Goal: Understand process/instructions: Learn how to perform a task or action

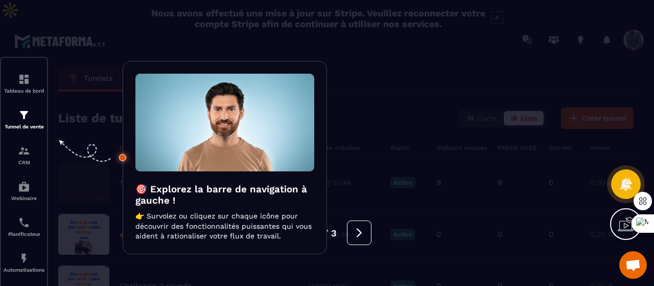
click at [21, 129] on div at bounding box center [327, 143] width 654 height 286
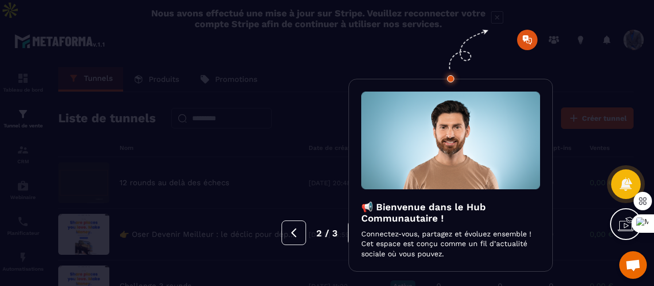
click at [619, 222] on icon at bounding box center [626, 224] width 16 height 16
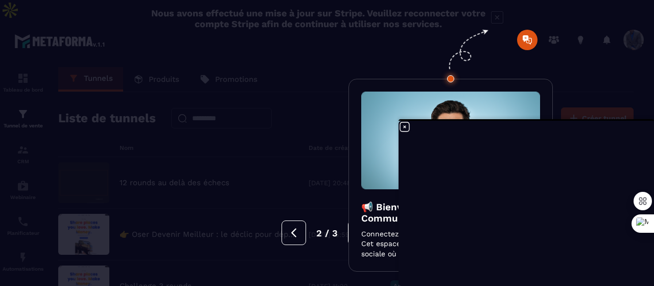
click at [408, 124] on icon at bounding box center [405, 127] width 12 height 12
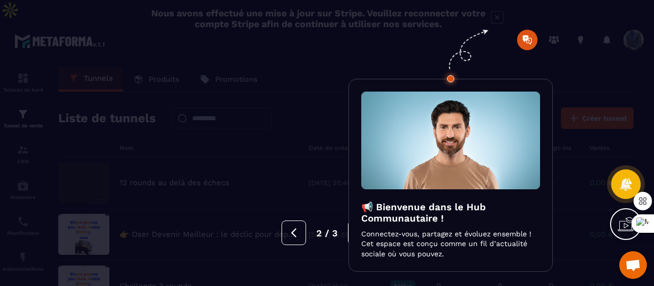
click at [348, 234] on button at bounding box center [360, 232] width 25 height 25
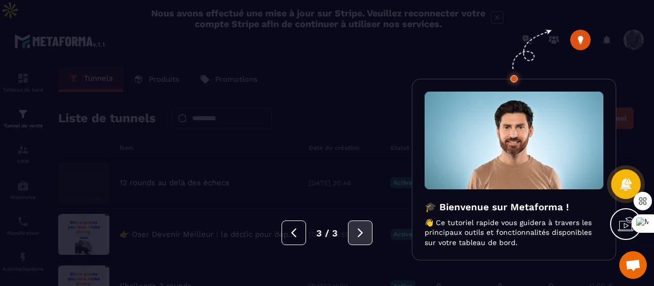
click at [364, 236] on icon at bounding box center [360, 232] width 11 height 11
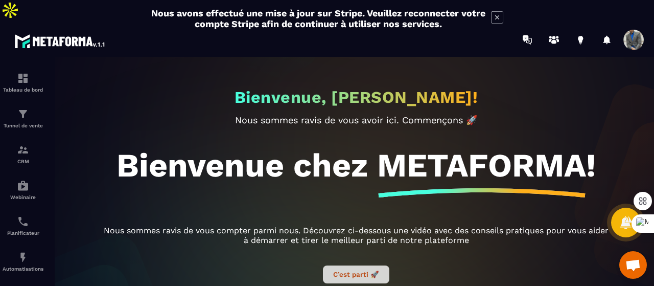
click at [336, 265] on button "C’est parti 🚀" at bounding box center [356, 274] width 66 height 18
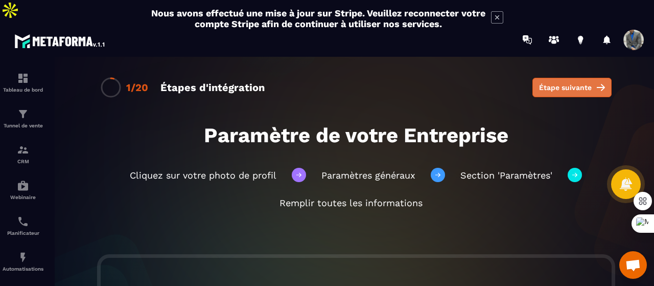
click at [549, 82] on span "Étape suivante" at bounding box center [565, 87] width 53 height 10
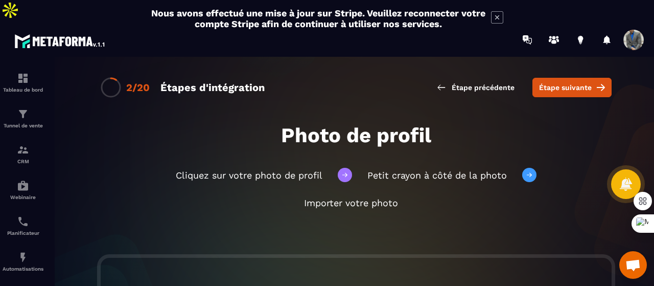
click at [549, 82] on span "Étape suivante" at bounding box center [565, 87] width 53 height 10
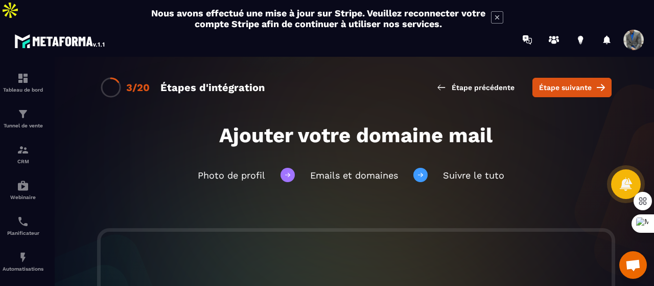
click at [549, 82] on span "Étape suivante" at bounding box center [565, 87] width 53 height 10
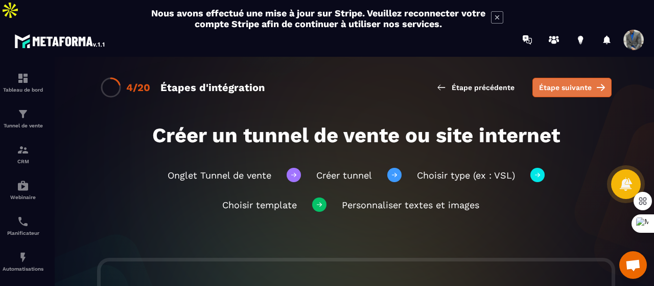
click at [569, 82] on span "Étape suivante" at bounding box center [565, 87] width 53 height 10
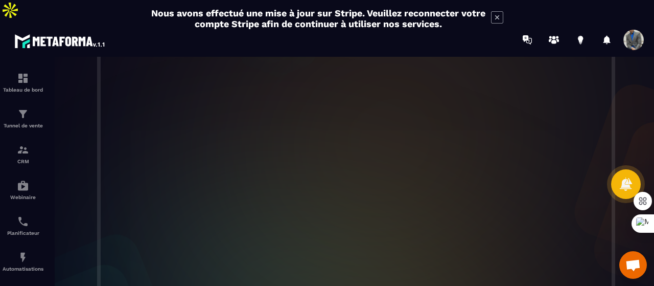
scroll to position [318, 0]
click at [35, 103] on div at bounding box center [356, 188] width 654 height 262
click at [25, 108] on div "Tunnel de vente" at bounding box center [23, 118] width 41 height 20
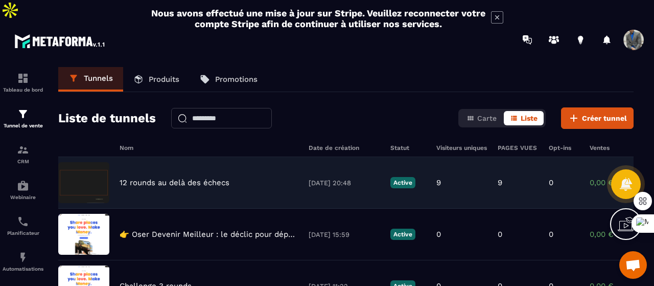
drag, startPoint x: 199, startPoint y: 169, endPoint x: 165, endPoint y: 149, distance: 39.6
click at [165, 209] on div "12 rounds au delà des échecs [DATE] 20:48 Active 9 9 0 0,00 € 0" at bounding box center [346, 235] width 576 height 52
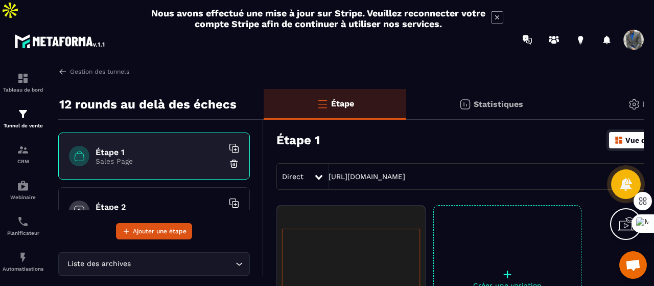
click at [632, 98] on img at bounding box center [634, 104] width 12 height 12
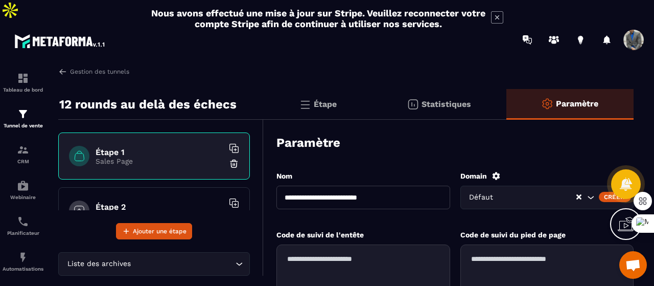
click at [179, 157] on p "Sales Page" at bounding box center [160, 161] width 128 height 8
click at [453, 99] on p "Statistiques" at bounding box center [447, 104] width 50 height 10
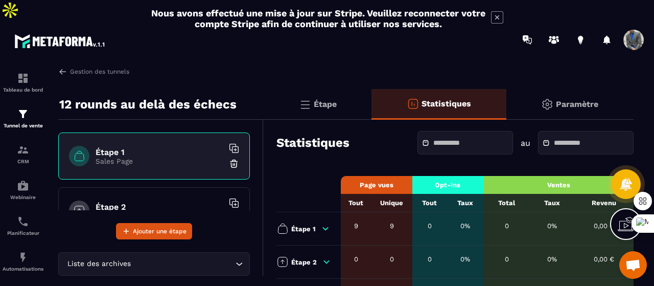
click at [372, 89] on div "Étape" at bounding box center [439, 104] width 134 height 31
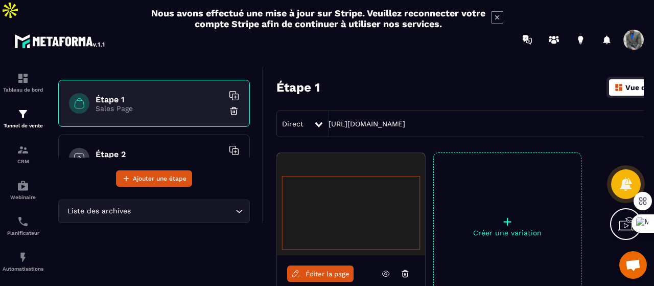
scroll to position [58, 0]
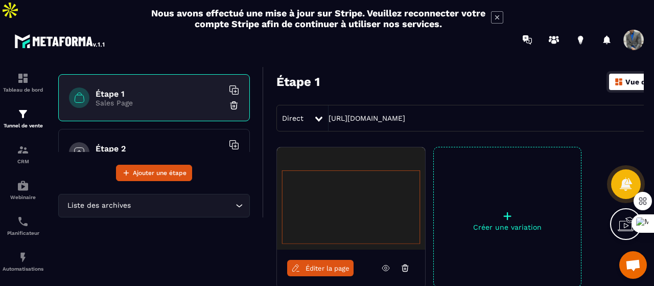
click at [325, 264] on span "Éditer la page" at bounding box center [328, 268] width 44 height 8
